Goal: Information Seeking & Learning: Check status

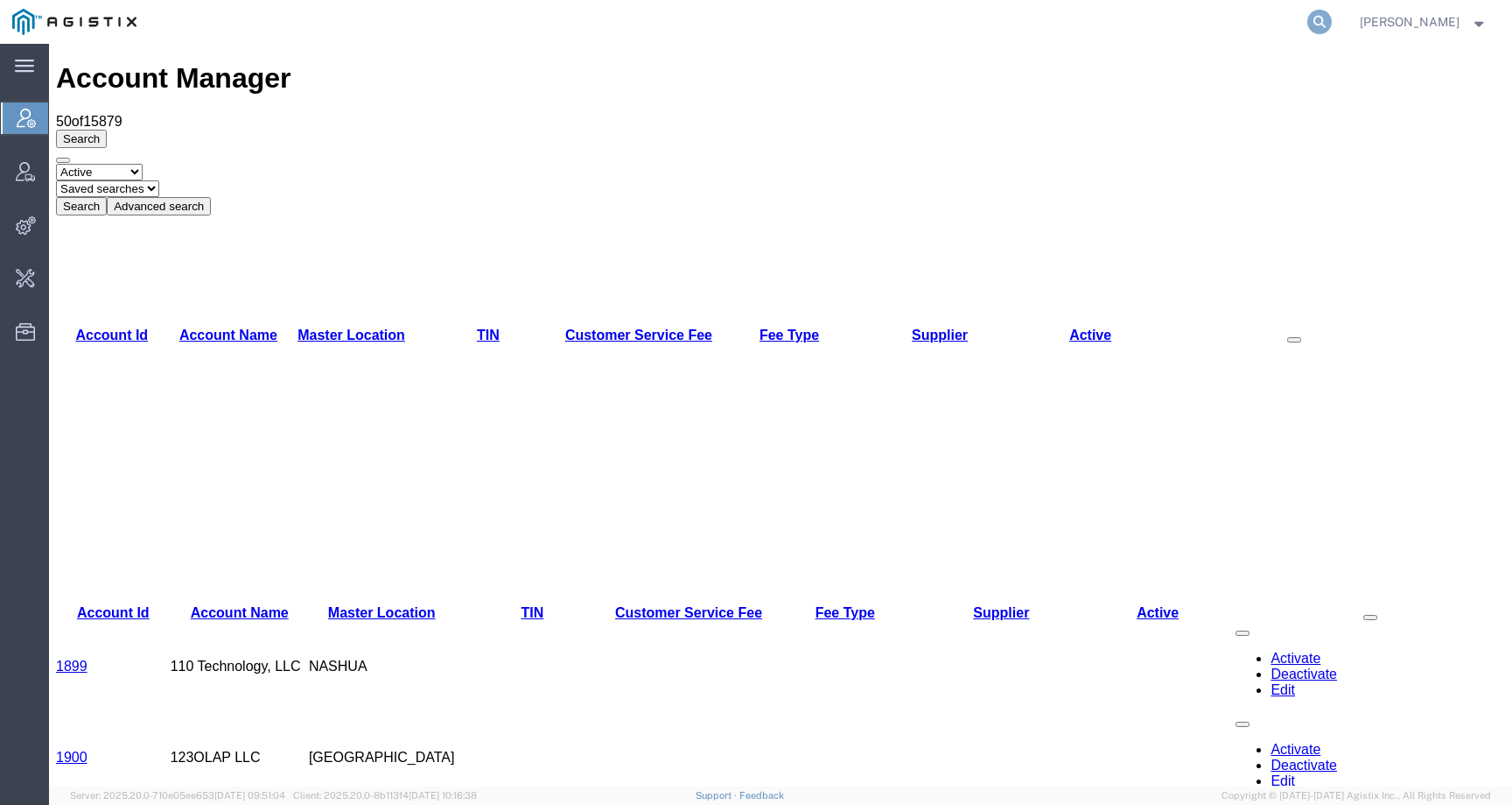
click at [1332, 21] on icon at bounding box center [1320, 21] width 24 height 24
click at [1271, 28] on input "search" at bounding box center [1041, 21] width 532 height 42
paste input "PHX9658120"
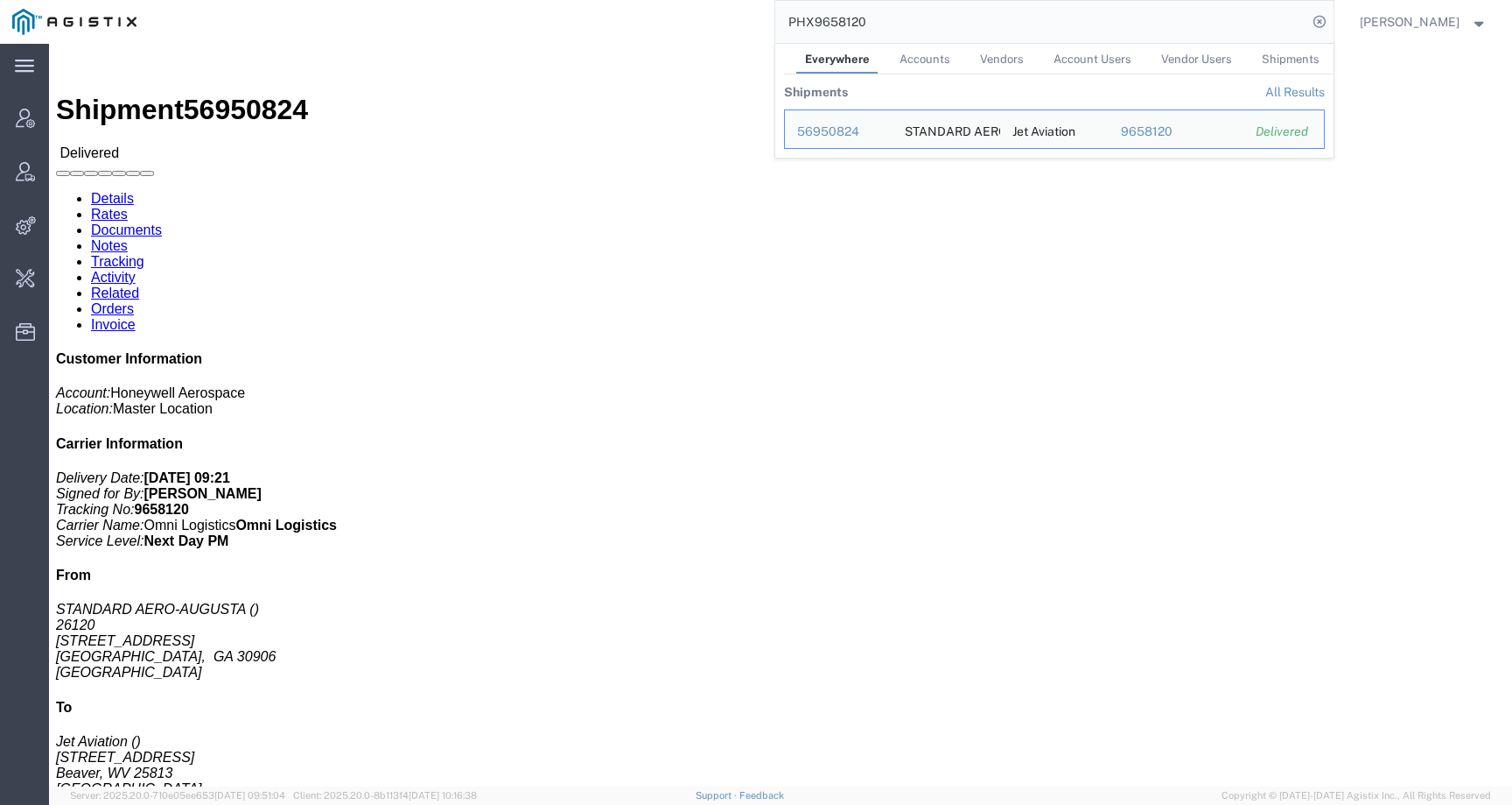
click div "Leg 1 - Air Departure Port: USCAE Arrival Port: USIAD"
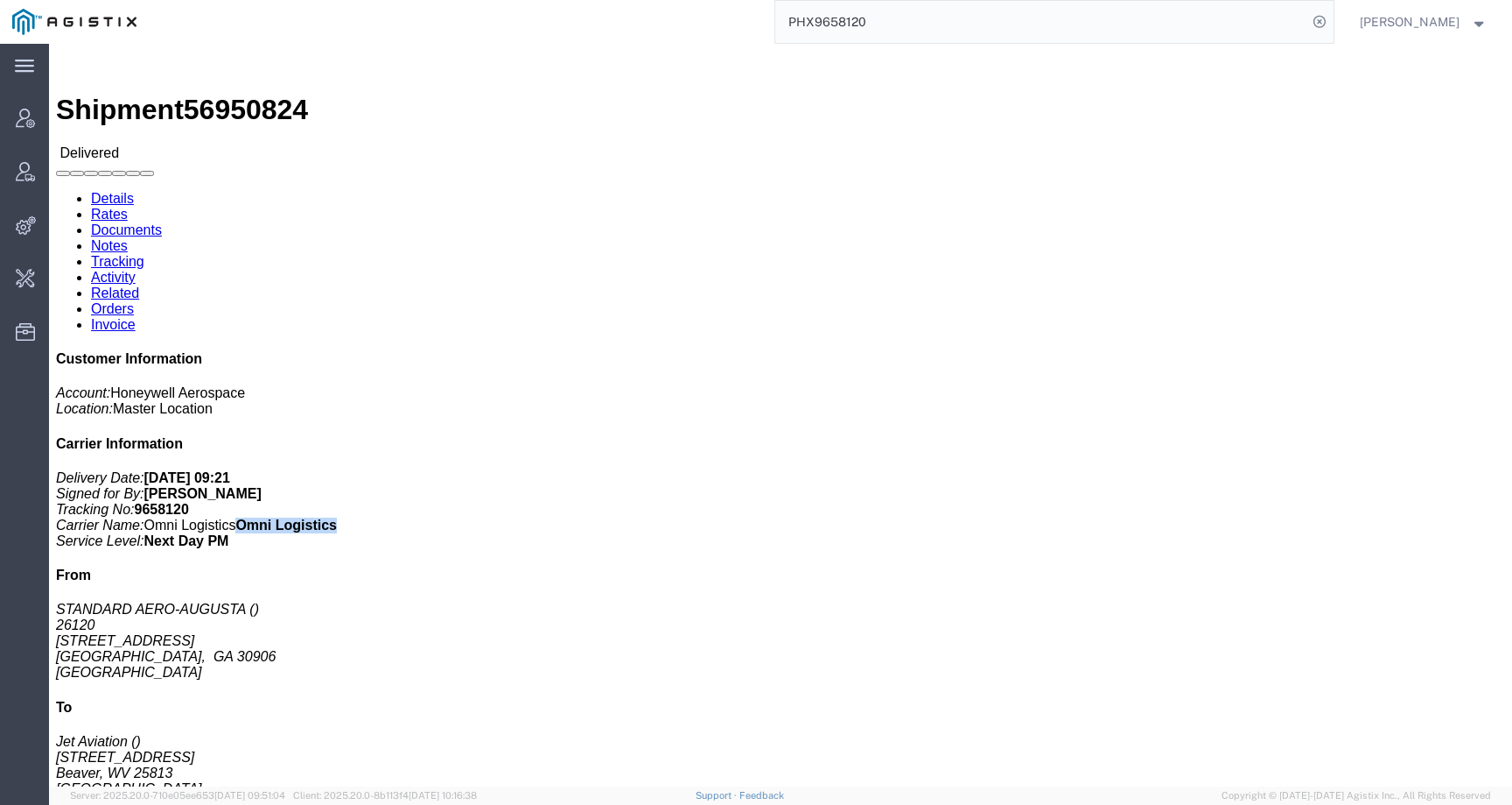
drag, startPoint x: 1212, startPoint y: 275, endPoint x: 1314, endPoint y: 275, distance: 102.0
click p "Delivery Date: [DATE] 09:21 Signed for By: [PERSON_NAME] Tracking No: 9658120 C…"
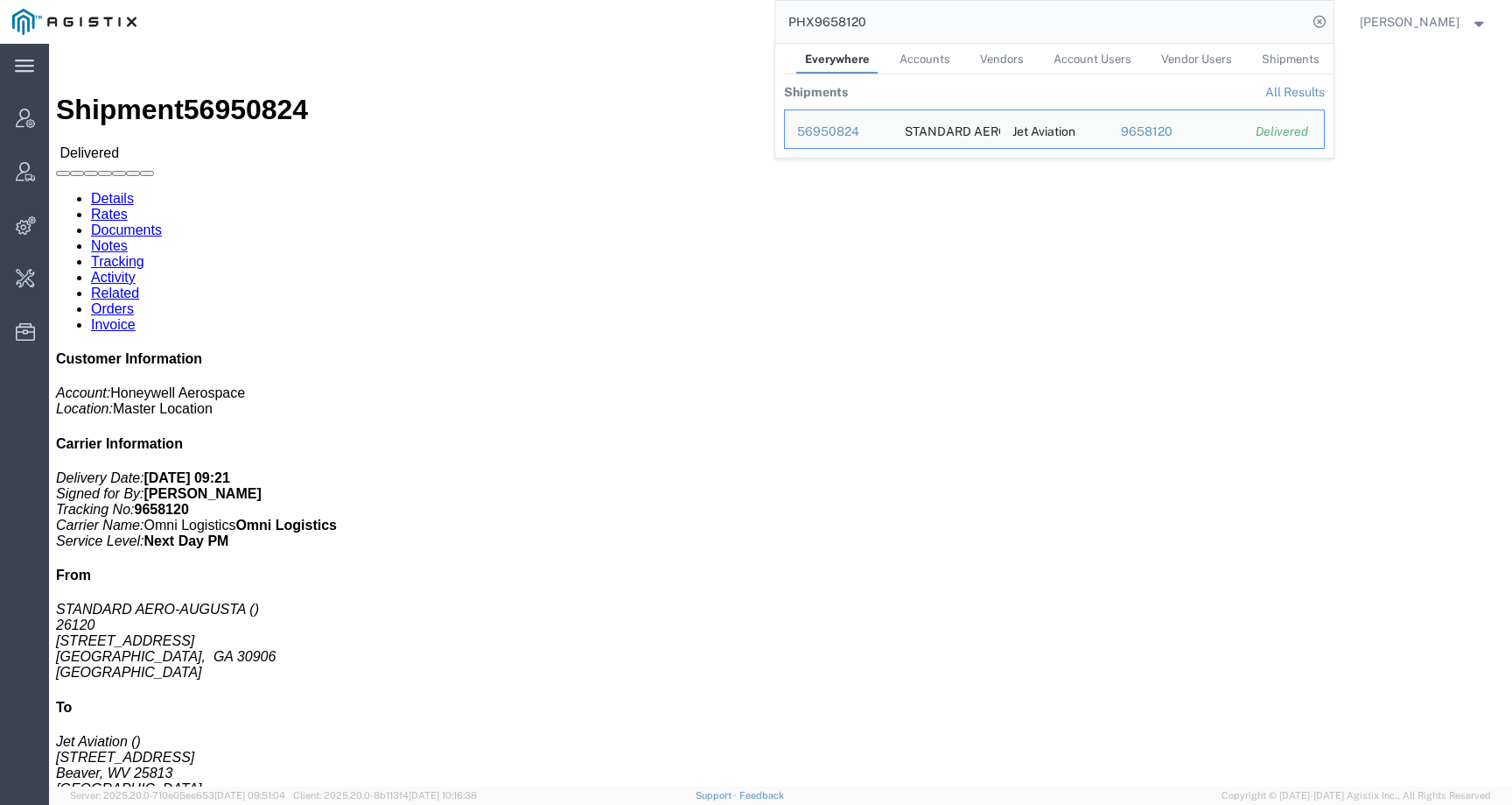
drag, startPoint x: 903, startPoint y: 18, endPoint x: 696, endPoint y: 16, distance: 207.0
click at [696, 16] on div "PHX9658120 Everywhere Accounts Vendors Account Users Vendor Users Shipments Shi…" at bounding box center [741, 21] width 1185 height 43
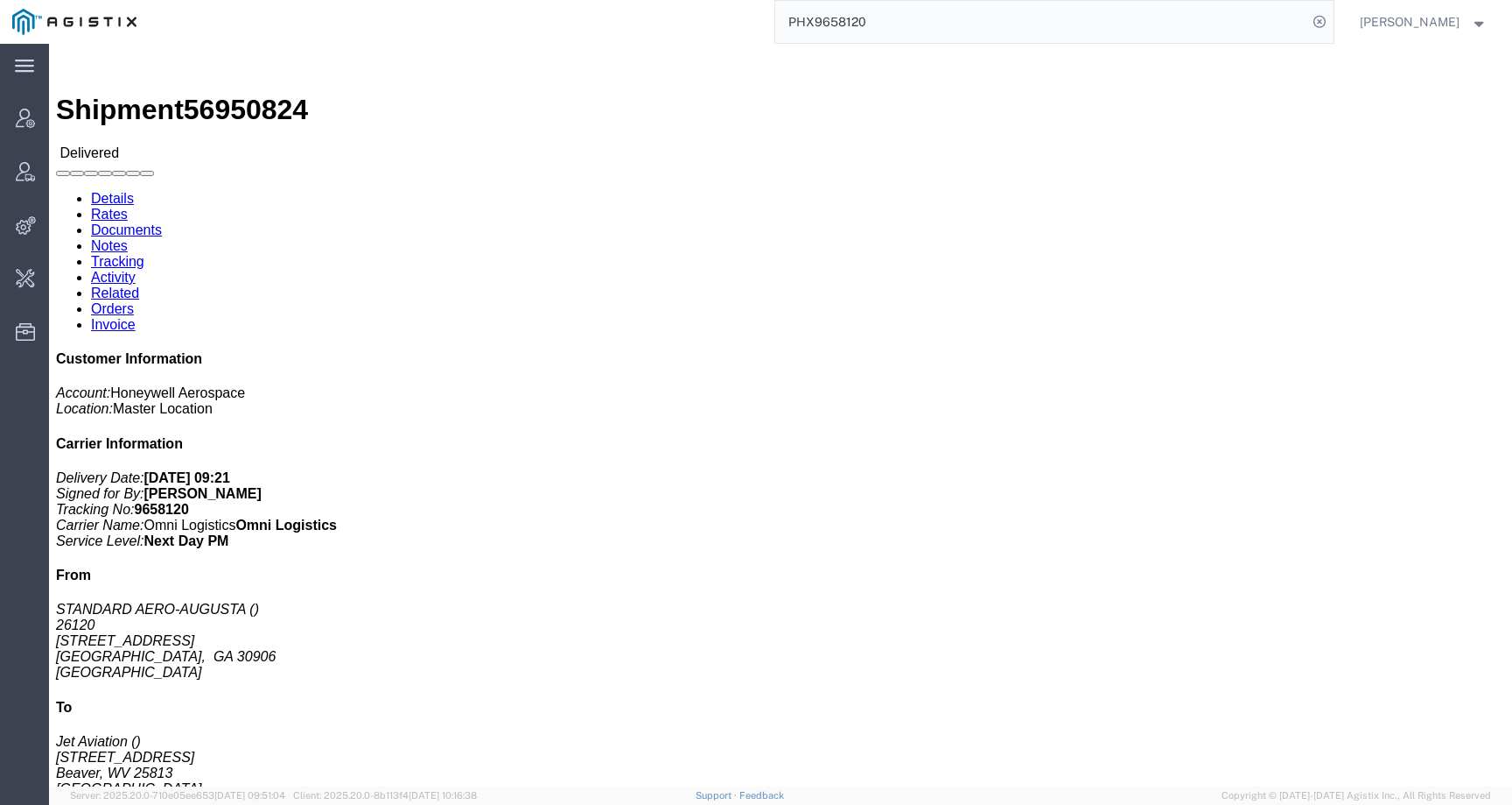
paste input "56964676"
type input "56964676"
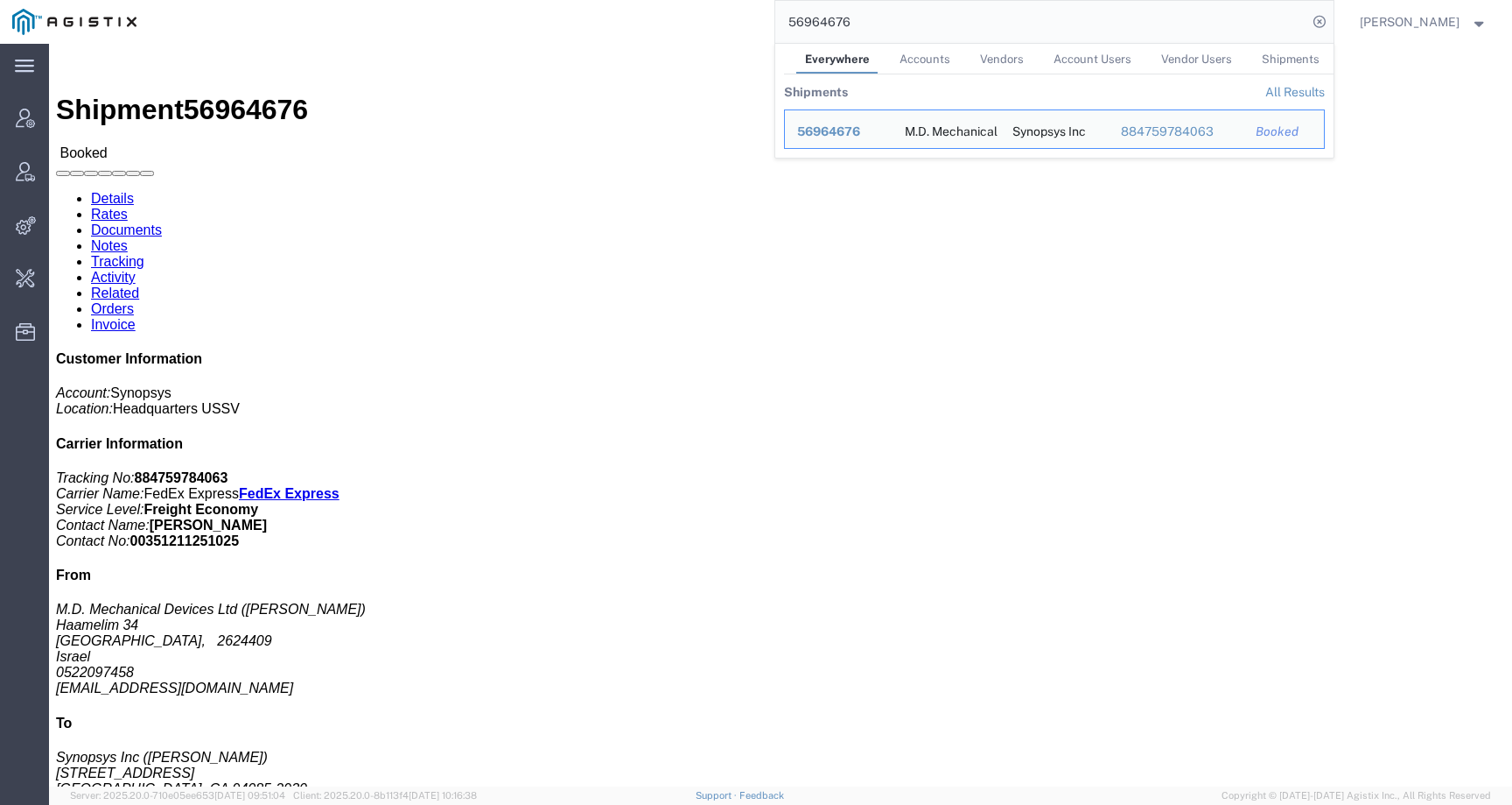
click div "Shipment Detail Ship From M.D. Mechanical Devices Ltd ([PERSON_NAME]) Haamelim …"
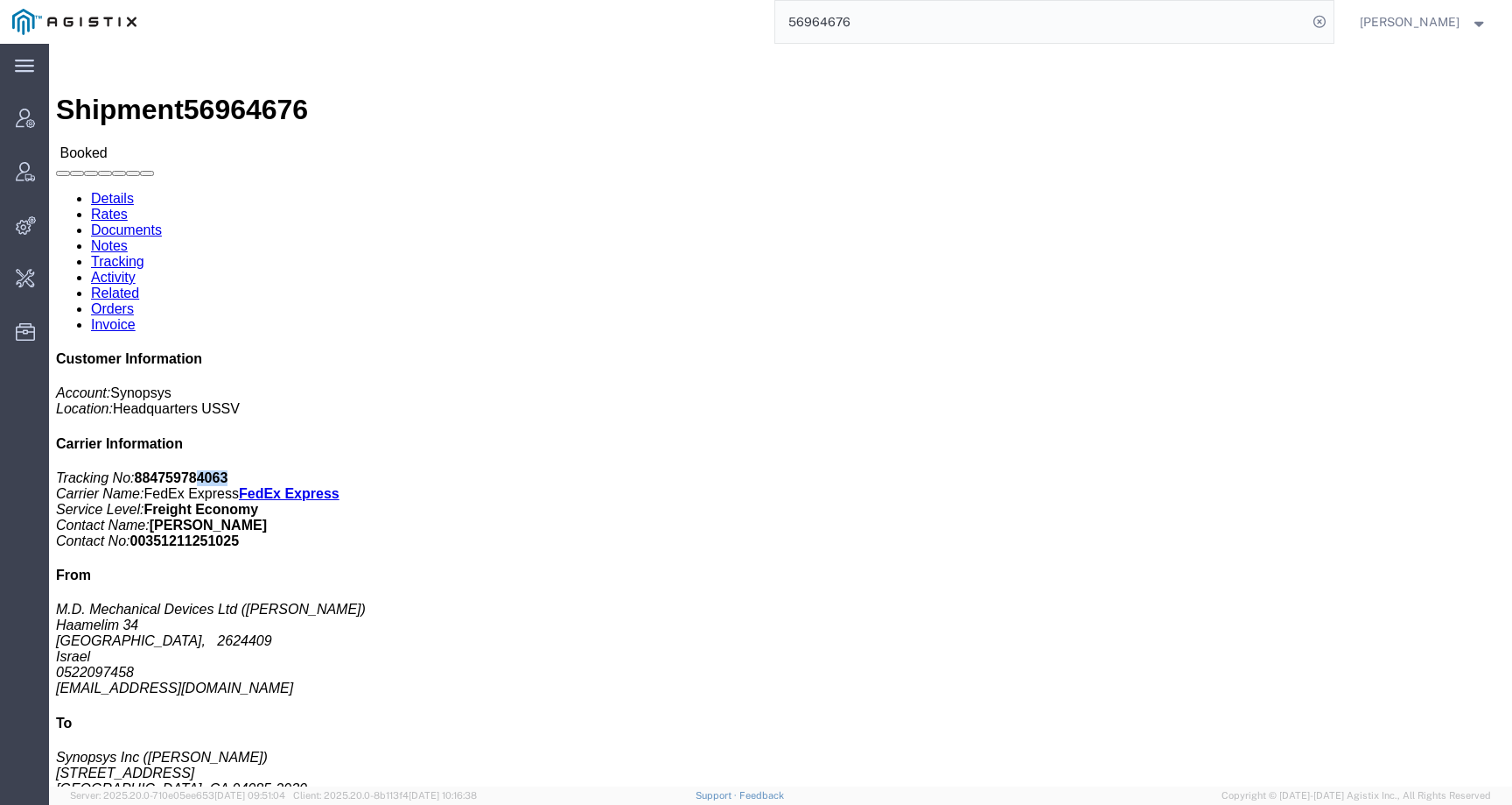
drag, startPoint x: 1293, startPoint y: 223, endPoint x: 1263, endPoint y: 223, distance: 30.0
click p "Tracking No: 884759784063 Carrier Name: FedEx Express FedEx Express Service Lev…"
drag, startPoint x: 1290, startPoint y: 223, endPoint x: 1209, endPoint y: 228, distance: 81.2
click p "Tracking No: 884759784063 Carrier Name: FedEx Express FedEx Express Service Lev…"
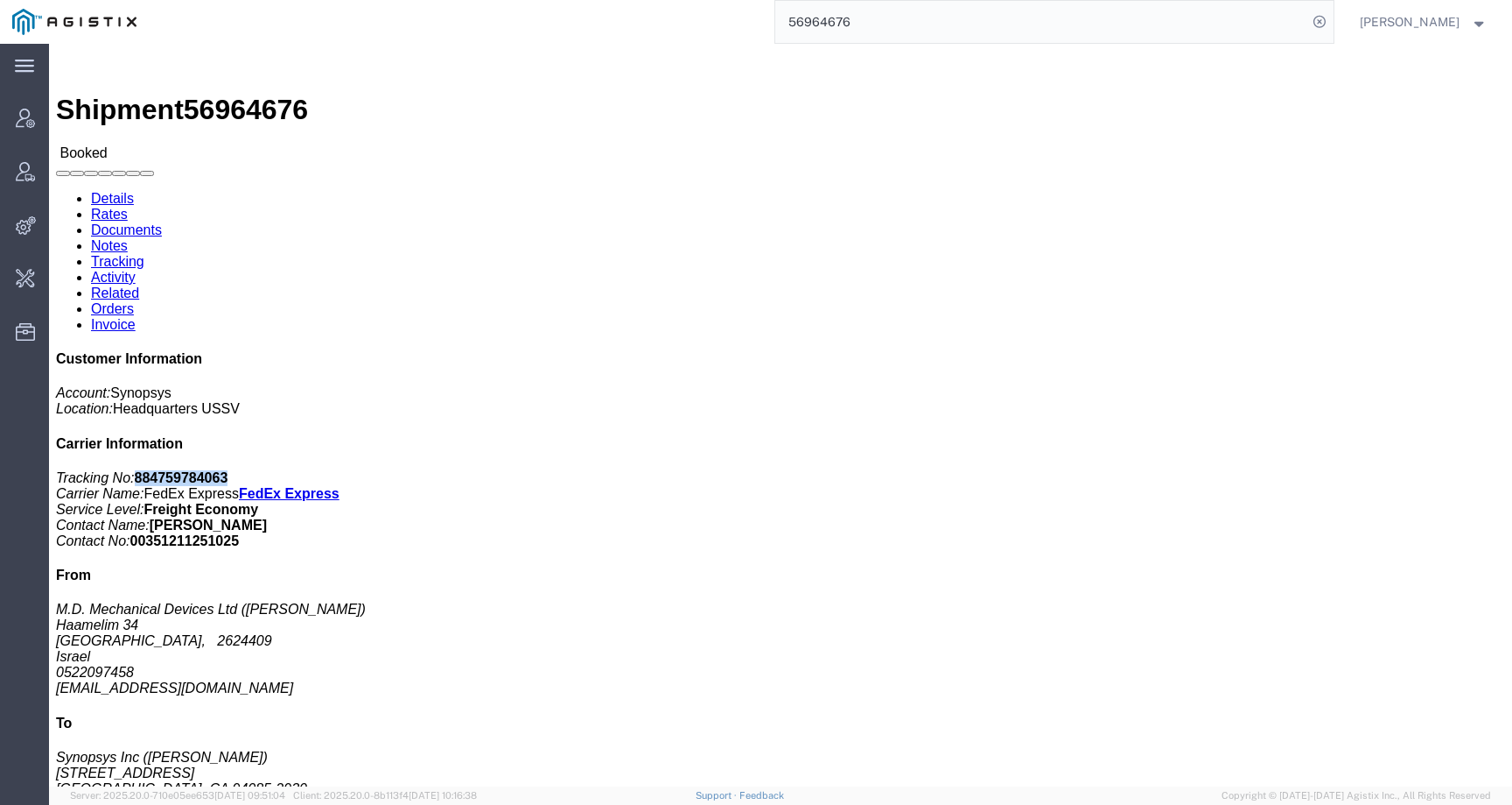
copy b "884759784063"
